Goal: Check status: Check status

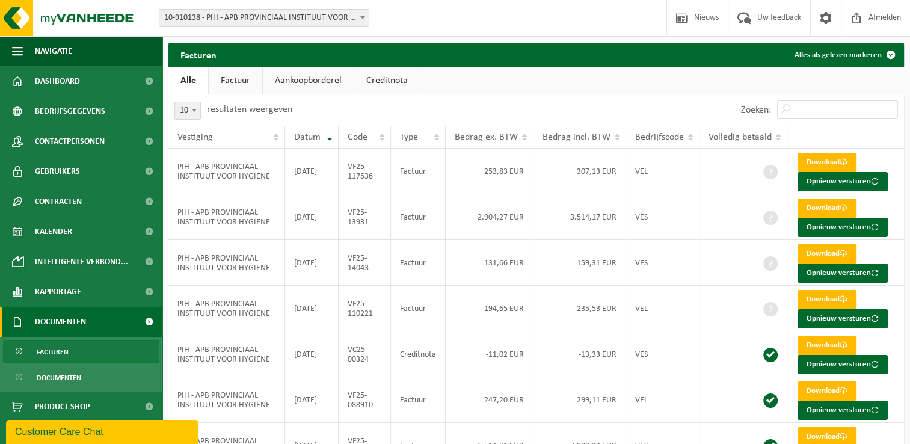
click at [476, 114] on div "10 25 50 100 10 resultaten weergeven" at bounding box center [352, 109] width 368 height 31
drag, startPoint x: 535, startPoint y: 77, endPoint x: 394, endPoint y: 67, distance: 141.7
click at [535, 77] on ul "Alle Factuur Aankoopborderel Creditnota" at bounding box center [535, 81] width 735 height 28
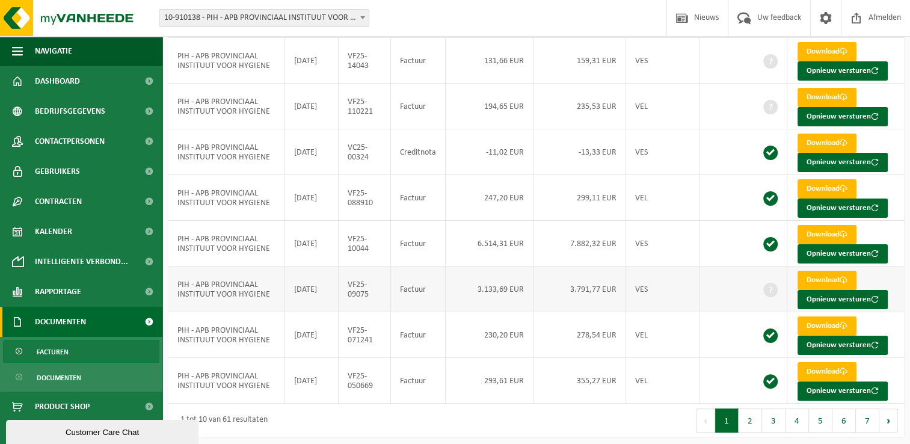
scroll to position [202, 0]
click at [342, 420] on div "1 tot 10 van 61 resultaten" at bounding box center [352, 420] width 368 height 34
drag, startPoint x: 430, startPoint y: 412, endPoint x: 416, endPoint y: 427, distance: 20.8
click at [430, 412] on div "1 tot 10 van 61 resultaten" at bounding box center [352, 420] width 368 height 34
click at [363, 424] on div "1 tot 10 van 61 resultaten" at bounding box center [352, 420] width 368 height 34
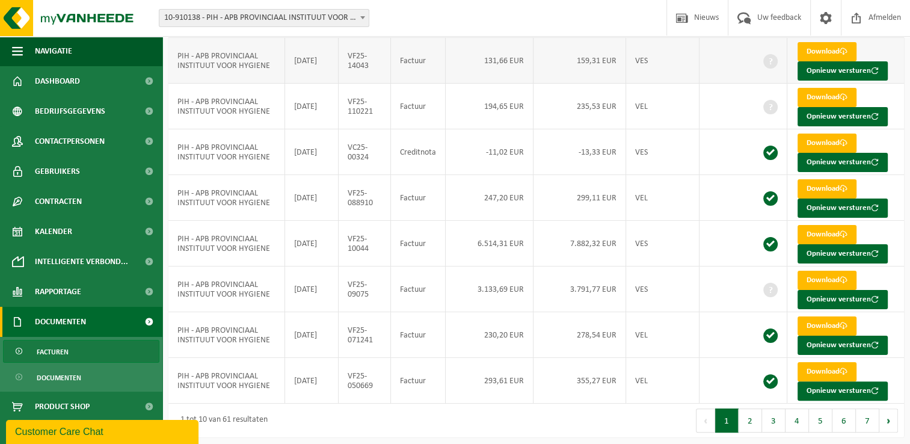
drag, startPoint x: 462, startPoint y: 69, endPoint x: 435, endPoint y: 71, distance: 27.2
click at [462, 69] on td "131,66 EUR" at bounding box center [490, 61] width 88 height 46
click at [321, 412] on div "1 tot 10 van 61 resultaten" at bounding box center [352, 420] width 368 height 34
